Goal: Task Accomplishment & Management: Manage account settings

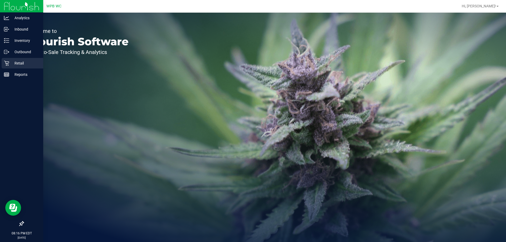
click at [20, 61] on p "Retail" at bounding box center [25, 63] width 32 height 6
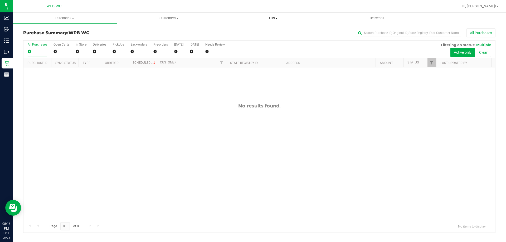
click at [275, 19] on span "Tills" at bounding box center [273, 18] width 104 height 5
click at [263, 33] on li "Manage tills" at bounding box center [273, 32] width 104 height 6
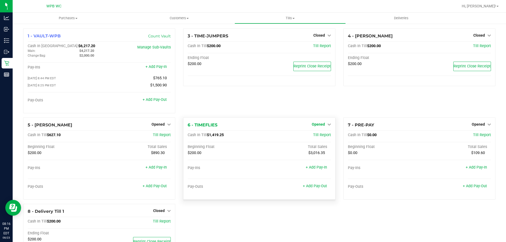
click at [318, 125] on span "Opened" at bounding box center [318, 124] width 13 height 4
click at [314, 136] on link "Close Till" at bounding box center [319, 135] width 14 height 4
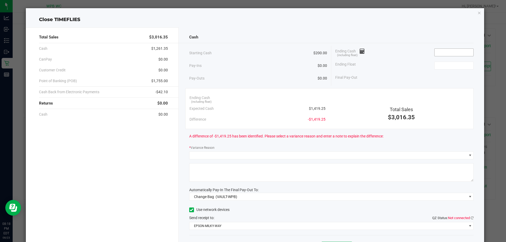
click at [450, 49] on input at bounding box center [454, 52] width 39 height 7
type input "$1,419.25"
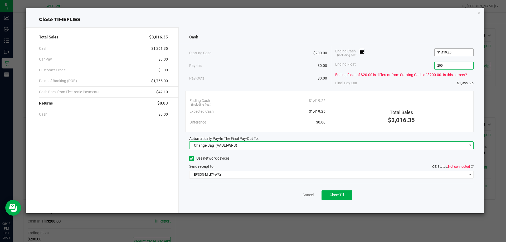
type input "$200.00"
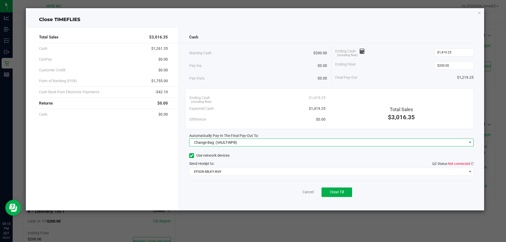
click at [251, 144] on span "Change Bag (VAULT-WPB)" at bounding box center [329, 142] width 278 height 7
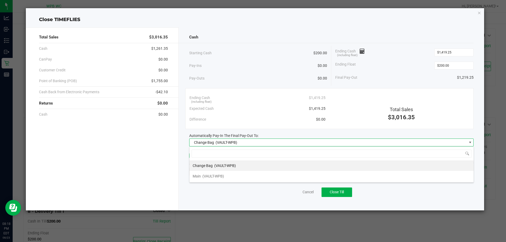
scroll to position [8, 285]
click at [223, 176] on span "(VAULT-WPB)" at bounding box center [214, 176] width 22 height 4
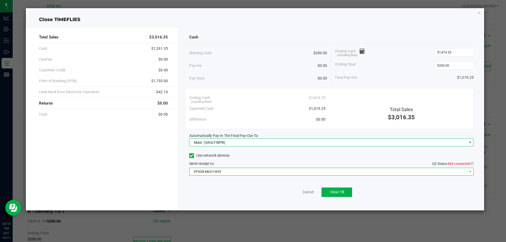
click at [224, 174] on span "EPSON-MILKY-WAY" at bounding box center [329, 171] width 278 height 7
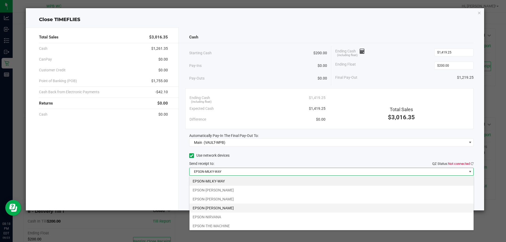
click at [223, 207] on li "EPSON-[PERSON_NAME]" at bounding box center [332, 208] width 284 height 9
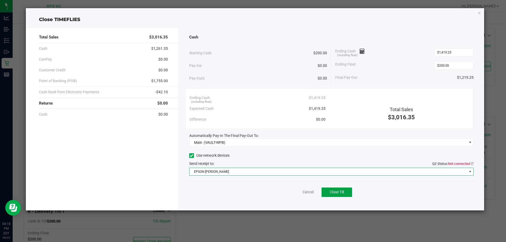
click at [340, 195] on button "Close Till" at bounding box center [337, 192] width 31 height 9
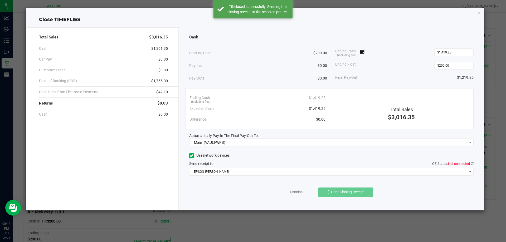
click at [474, 163] on div "Cash Starting Cash $200.00 Pay-Ins $0.00 Pay-Outs $0.00 Ending Cash (including …" at bounding box center [332, 118] width 306 height 183
click at [470, 163] on span "QZ Status: Not connected" at bounding box center [452, 164] width 41 height 4
click at [472, 163] on icon at bounding box center [472, 163] width 3 height 3
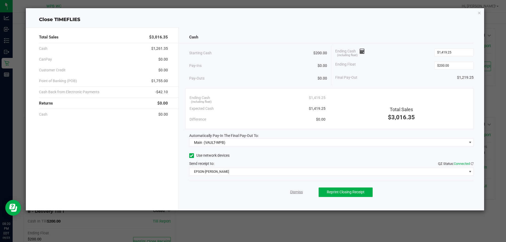
click at [301, 194] on link "Dismiss" at bounding box center [296, 193] width 13 height 6
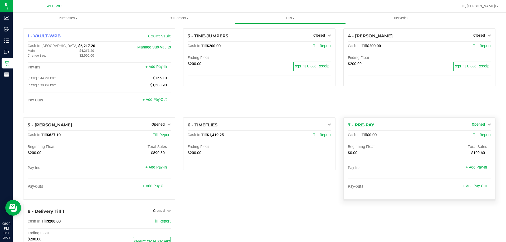
click at [472, 126] on span "Opened" at bounding box center [478, 124] width 13 height 4
click at [476, 135] on link "Close Till" at bounding box center [479, 135] width 14 height 4
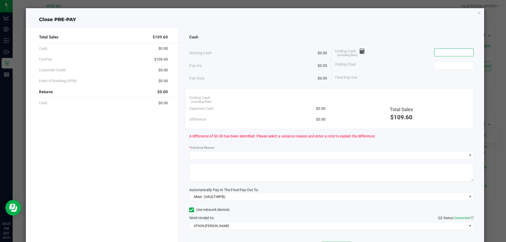
click at [445, 49] on input at bounding box center [454, 52] width 39 height 7
type input "$0.00"
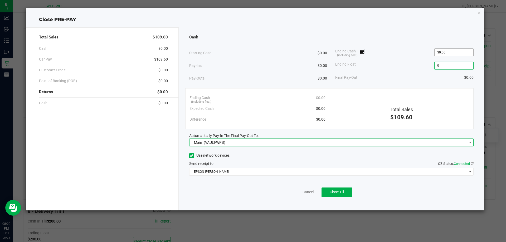
type input "$0.00"
click at [340, 191] on span "Close Till" at bounding box center [337, 192] width 14 height 4
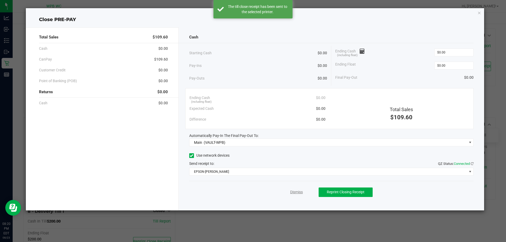
click at [295, 191] on link "Dismiss" at bounding box center [296, 193] width 13 height 6
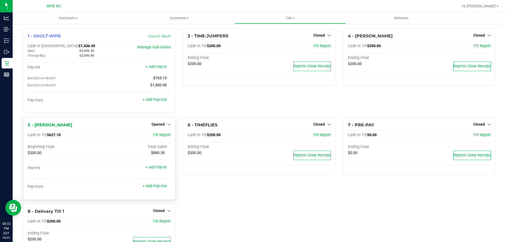
drag, startPoint x: 326, startPoint y: 190, endPoint x: 163, endPoint y: 165, distance: 165.2
click at [326, 190] on div "6 - TIMEFLIES Closed Open Till Cash In Till $200.00 Till Report Ending Float $2…" at bounding box center [259, 161] width 160 height 86
click at [158, 126] on span "Opened" at bounding box center [158, 124] width 13 height 4
click at [154, 137] on link "Close Till" at bounding box center [159, 135] width 14 height 4
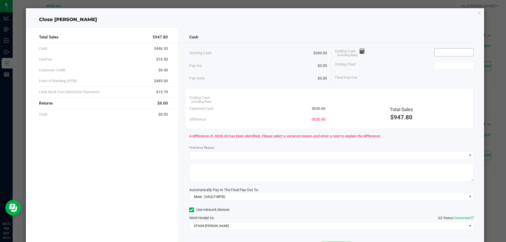
click at [458, 54] on input at bounding box center [454, 52] width 39 height 7
type input "$625.60"
click at [451, 66] on input at bounding box center [454, 65] width 39 height 7
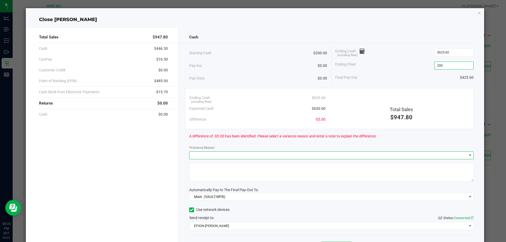
type input "$200.00"
click at [266, 155] on span at bounding box center [329, 155] width 278 height 7
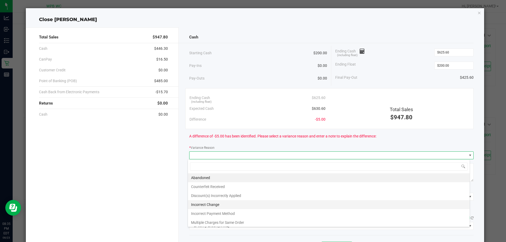
scroll to position [8, 282]
click at [229, 205] on li "Incorrect Change" at bounding box center [329, 204] width 282 height 9
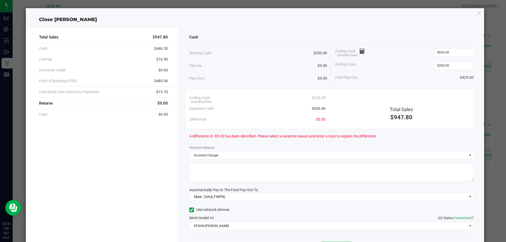
click at [252, 167] on textarea at bounding box center [331, 173] width 285 height 18
click at [263, 177] on textarea at bounding box center [331, 173] width 285 height 18
click at [254, 174] on textarea at bounding box center [331, 173] width 285 height 18
type textarea "w"
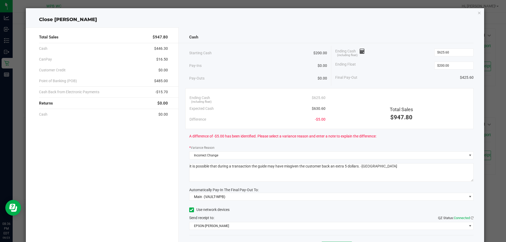
scroll to position [31, 0]
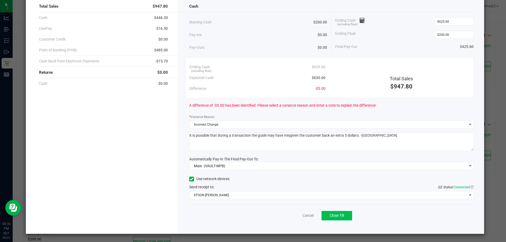
type textarea "it is possible that during a transaction the guide may have misgiven the custom…"
click at [336, 219] on button "Close Till" at bounding box center [337, 215] width 31 height 9
click at [291, 218] on link "Dismiss" at bounding box center [296, 216] width 13 height 6
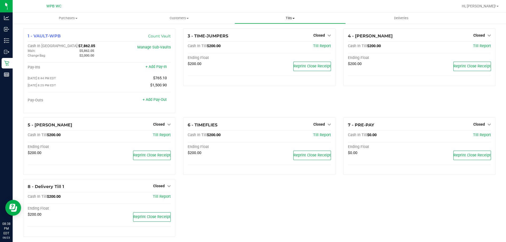
click at [294, 20] on span "Tills" at bounding box center [290, 18] width 110 height 5
click at [271, 37] on span "Reconcile e-payments" at bounding box center [261, 38] width 52 height 4
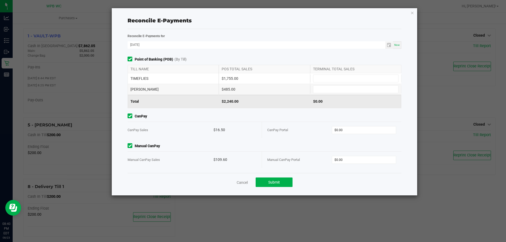
click at [323, 83] on div "TIMEFLIES $1,755.00" at bounding box center [265, 78] width 274 height 11
click at [324, 78] on input at bounding box center [356, 78] width 85 height 7
type input "$1,755.00"
type input "$485.00"
type input "16.50"
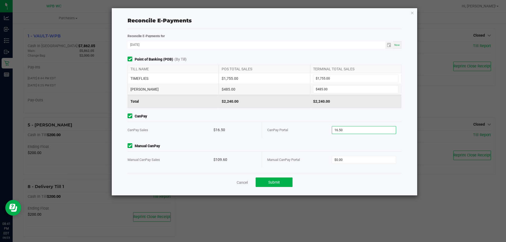
type input "0"
type input "$16.50"
type input "$109.60"
drag, startPoint x: 314, startPoint y: 150, endPoint x: 313, endPoint y: 144, distance: 6.4
click at [314, 149] on div "Manual CanPay Manual CanPay Sales $109.60 Manual CanPay Portal $109.60" at bounding box center [265, 155] width 282 height 25
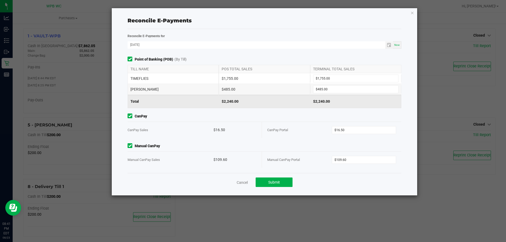
click at [324, 172] on div "Point of Banking (POB) (By Till) TILL NAME POS TOTAL SALES TERMINAL TOTAL SALES…" at bounding box center [265, 115] width 282 height 117
click at [281, 183] on button "Submit" at bounding box center [274, 182] width 37 height 9
